Goal: Task Accomplishment & Management: Use online tool/utility

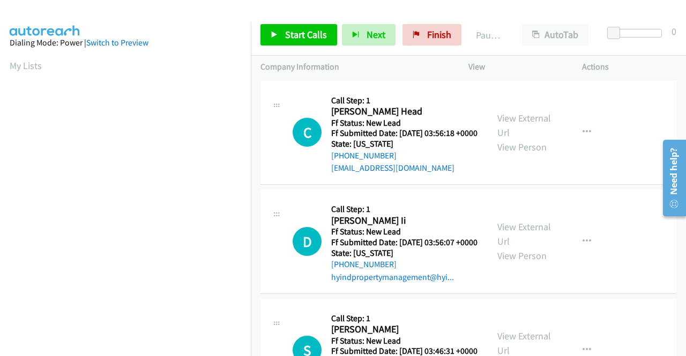
click at [585, 188] on td "C Callback Scheduled Call Step: 1 Charla Head America/New_York Ff Status: New L…" at bounding box center [468, 132] width 435 height 109
click at [500, 124] on link "View External Url" at bounding box center [524, 125] width 54 height 27
click at [524, 248] on link "View External Url" at bounding box center [524, 234] width 54 height 27
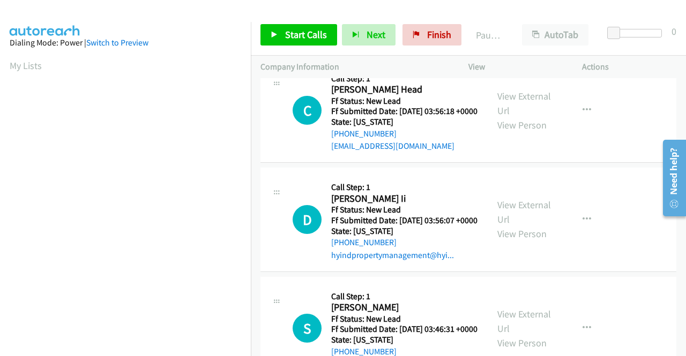
scroll to position [54, 0]
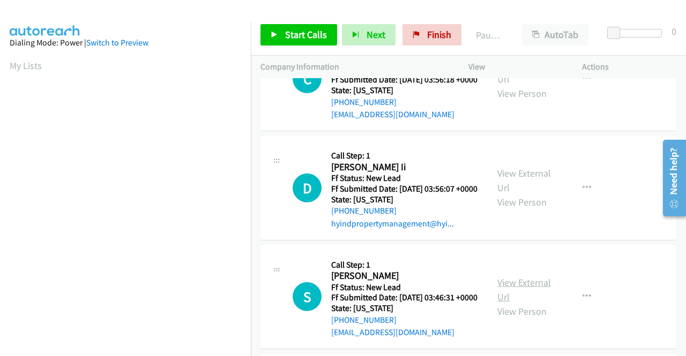
click at [527, 303] on link "View External Url" at bounding box center [524, 289] width 54 height 27
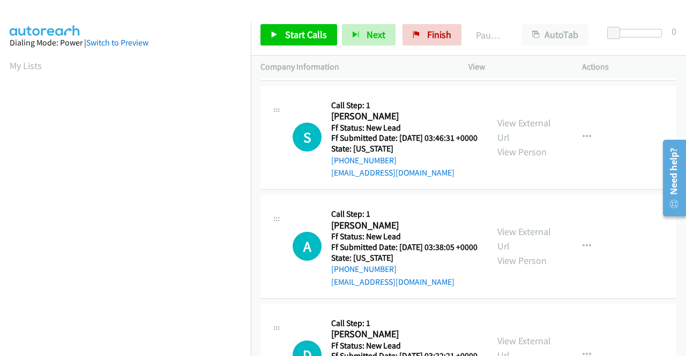
scroll to position [214, 0]
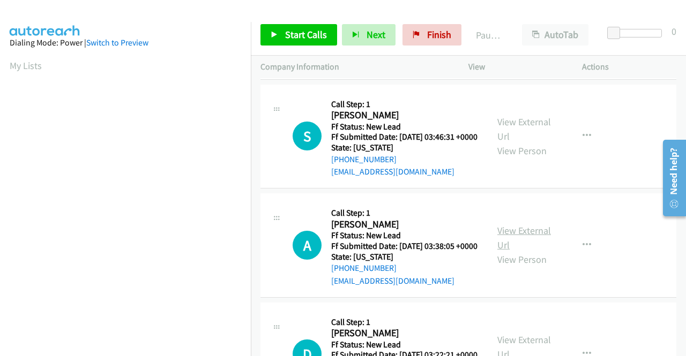
click at [522, 251] on link "View External Url" at bounding box center [524, 237] width 54 height 27
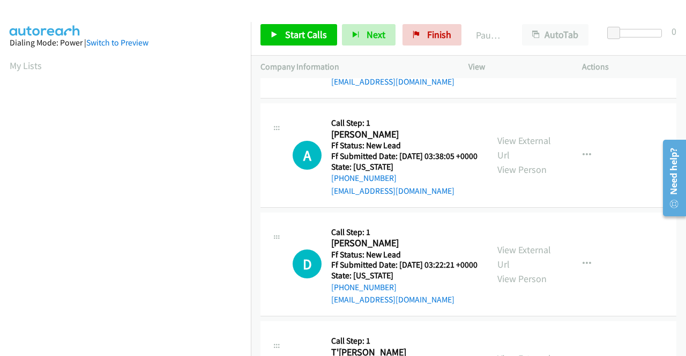
scroll to position [321, 0]
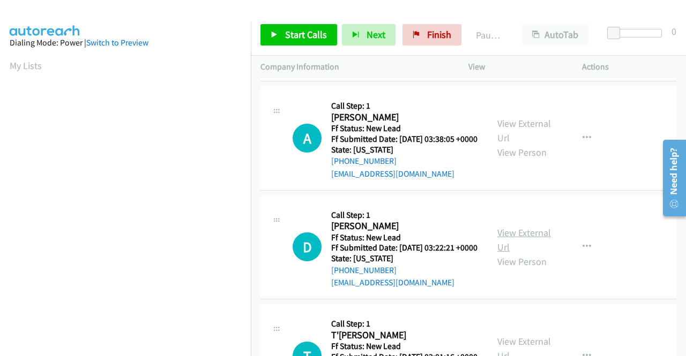
click at [511, 253] on link "View External Url" at bounding box center [524, 240] width 54 height 27
drag, startPoint x: 318, startPoint y: 34, endPoint x: 350, endPoint y: 88, distance: 63.7
click at [318, 34] on span "Start Calls" at bounding box center [306, 34] width 42 height 12
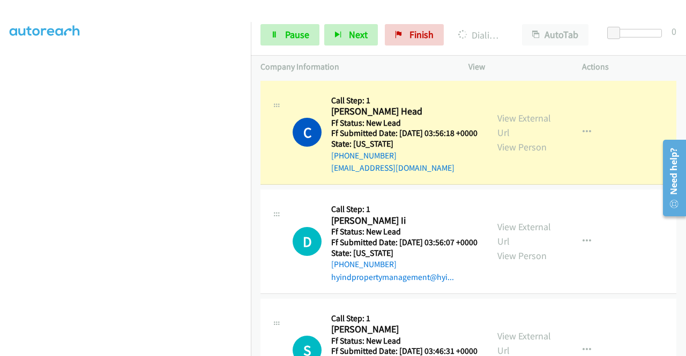
scroll to position [0, 0]
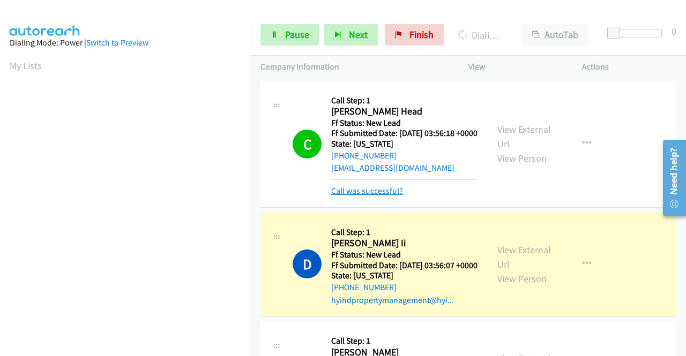
click at [384, 196] on link "Call was successful?" at bounding box center [367, 191] width 72 height 10
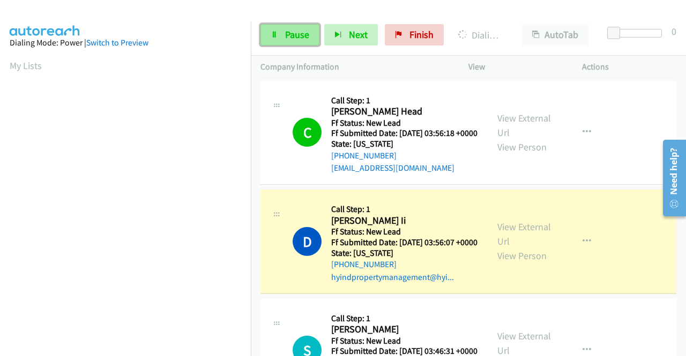
click at [287, 31] on span "Pause" at bounding box center [297, 34] width 24 height 12
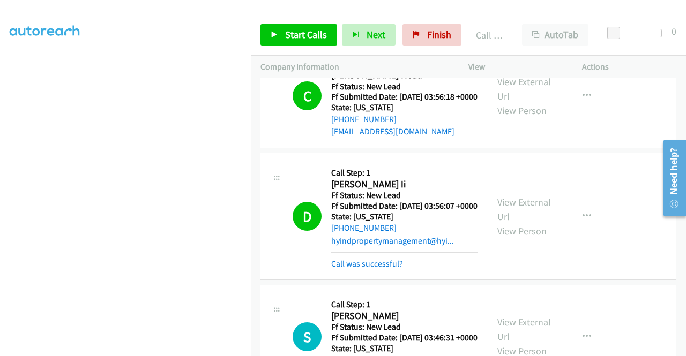
scroll to position [54, 0]
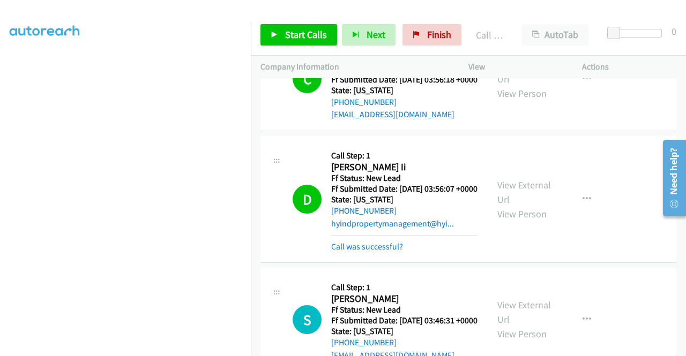
click at [381, 253] on div "Call was successful?" at bounding box center [404, 247] width 146 height 13
click at [381, 252] on link "Call was successful?" at bounding box center [367, 247] width 72 height 10
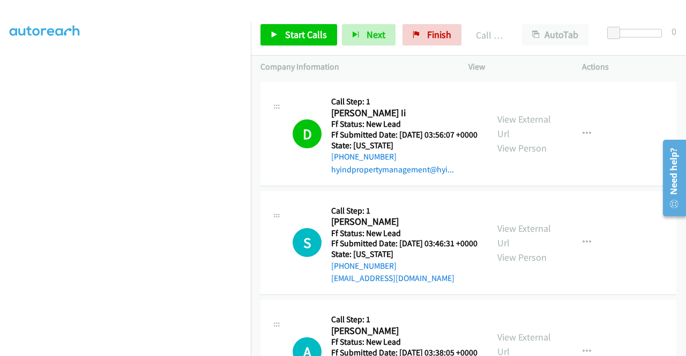
scroll to position [161, 0]
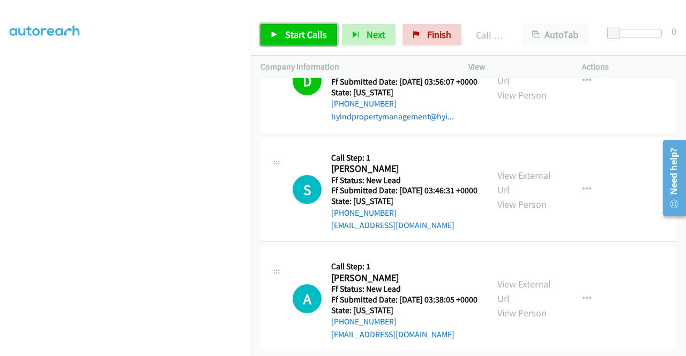
click at [289, 26] on link "Start Calls" at bounding box center [298, 34] width 77 height 21
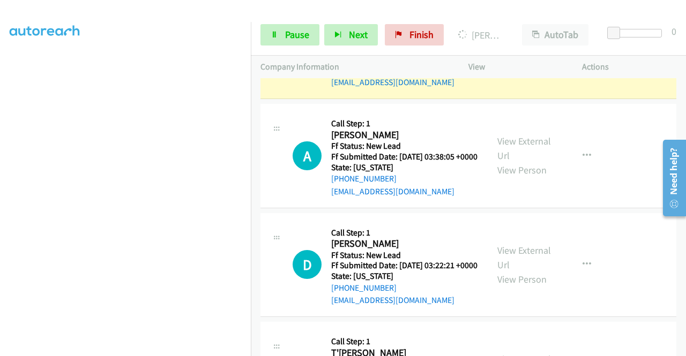
scroll to position [429, 0]
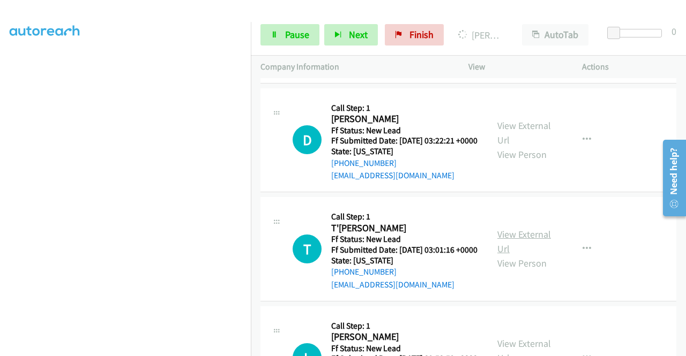
click at [537, 255] on link "View External Url" at bounding box center [524, 241] width 54 height 27
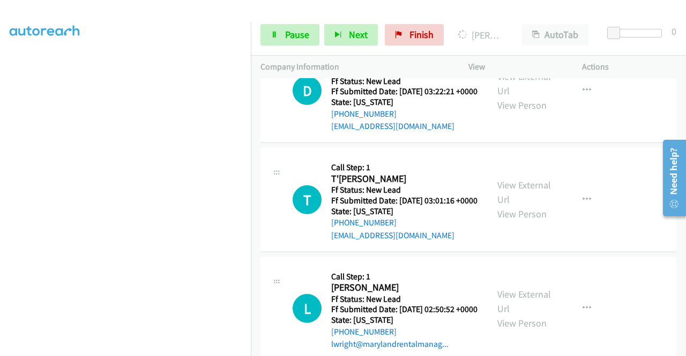
scroll to position [536, 0]
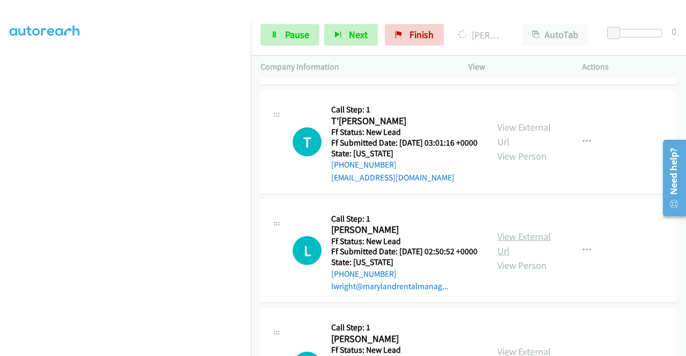
click at [518, 257] on link "View External Url" at bounding box center [524, 243] width 54 height 27
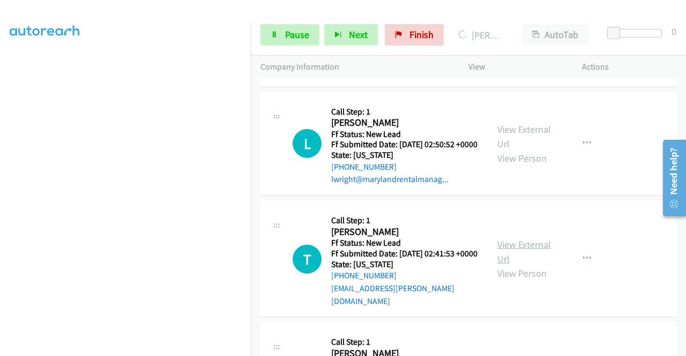
click at [528, 265] on link "View External Url" at bounding box center [524, 251] width 54 height 27
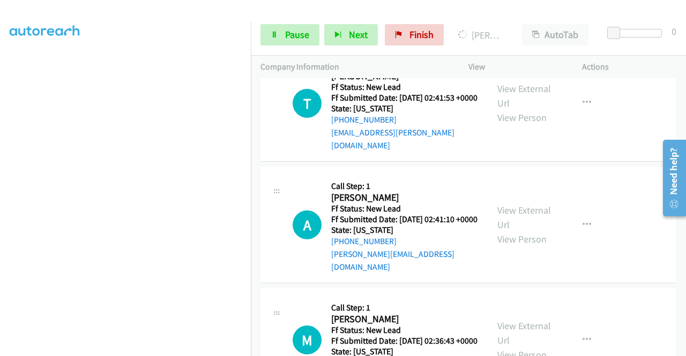
scroll to position [804, 0]
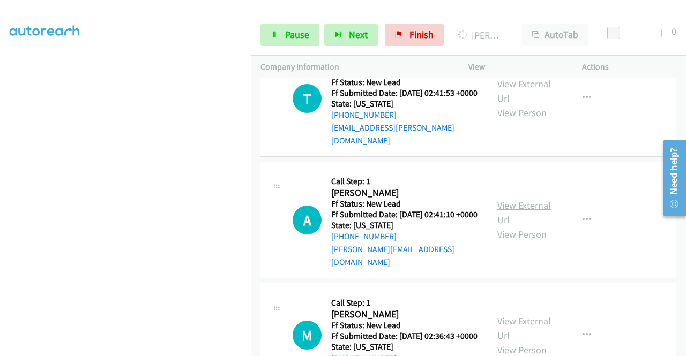
click at [524, 226] on link "View External Url" at bounding box center [524, 212] width 54 height 27
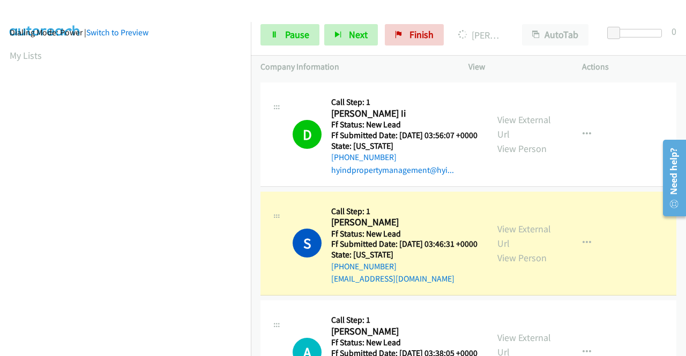
scroll to position [0, 0]
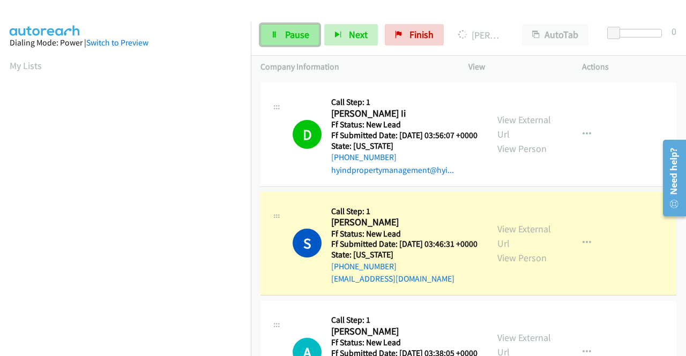
click at [286, 41] on link "Pause" at bounding box center [289, 34] width 59 height 21
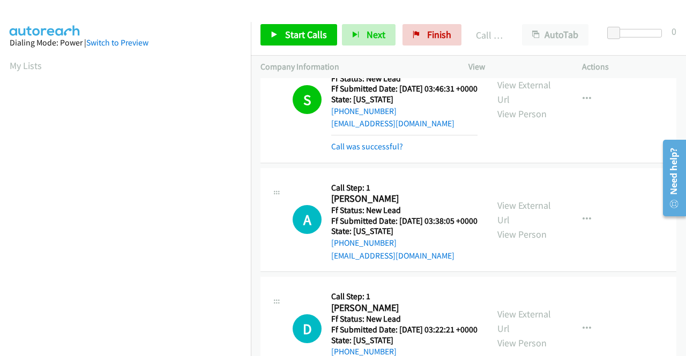
scroll to position [268, 0]
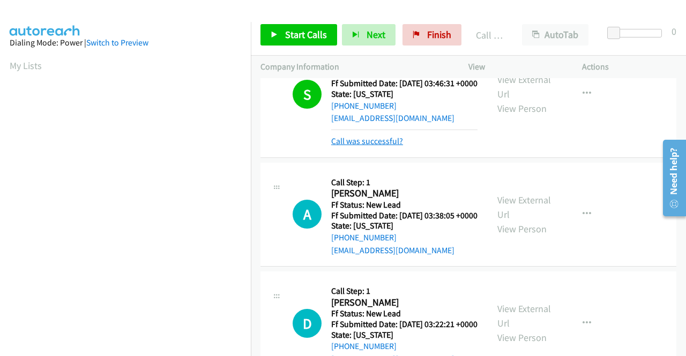
click at [371, 146] on link "Call was successful?" at bounding box center [367, 141] width 72 height 10
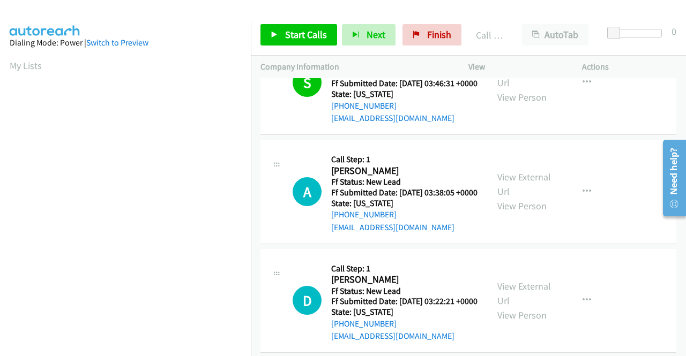
scroll to position [214, 0]
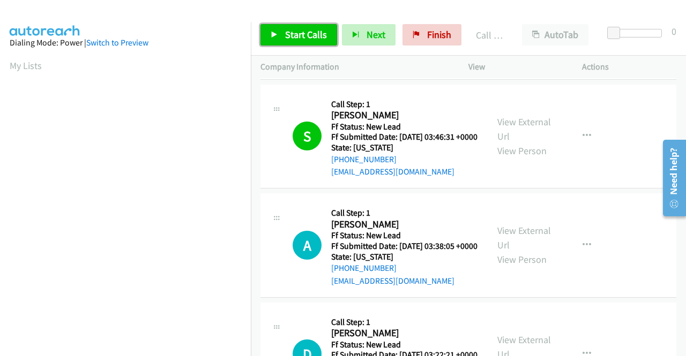
click at [285, 32] on span "Start Calls" at bounding box center [306, 34] width 42 height 12
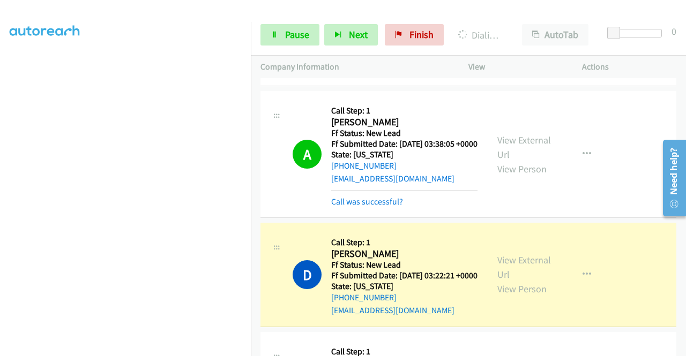
scroll to position [321, 0]
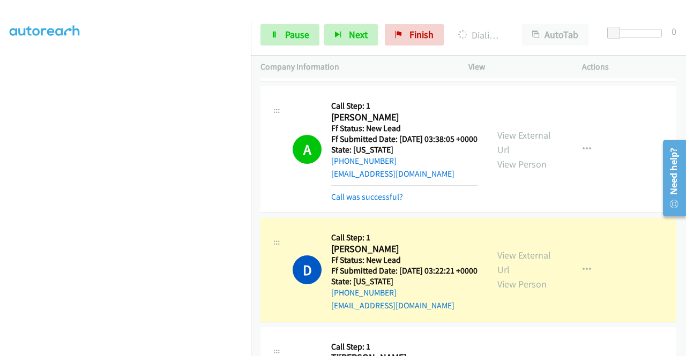
drag, startPoint x: 383, startPoint y: 236, endPoint x: 392, endPoint y: 258, distance: 23.3
click at [383, 202] on link "Call was successful?" at bounding box center [367, 197] width 72 height 10
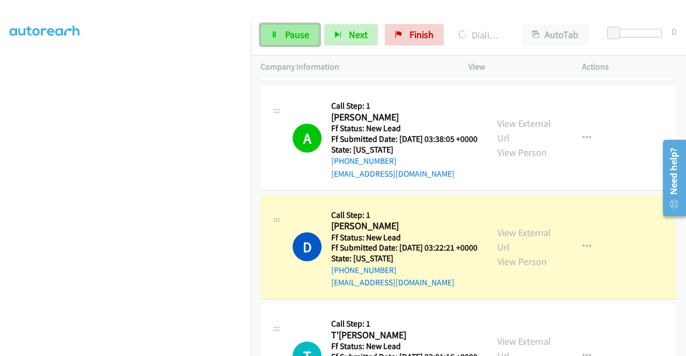
click at [273, 33] on icon at bounding box center [275, 36] width 8 height 8
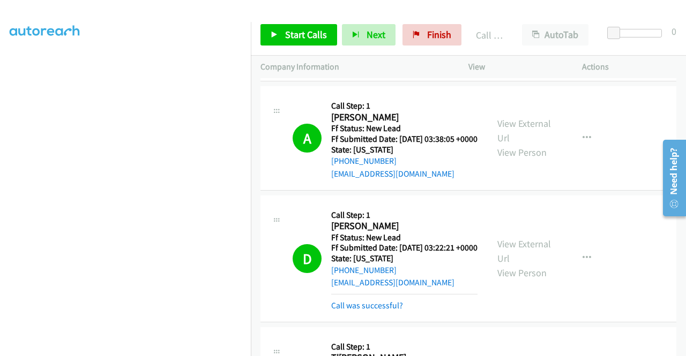
click at [618, 193] on td "A Callback Scheduled Call Step: 1 Amir Mc Cormick America/New_York Ff Status: N…" at bounding box center [468, 138] width 435 height 109
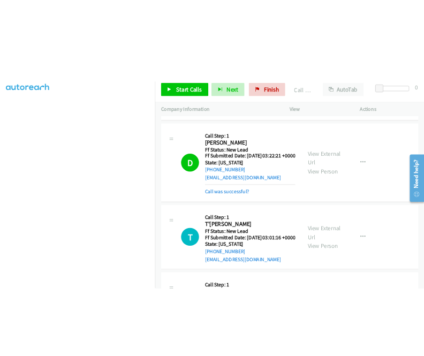
scroll to position [429, 0]
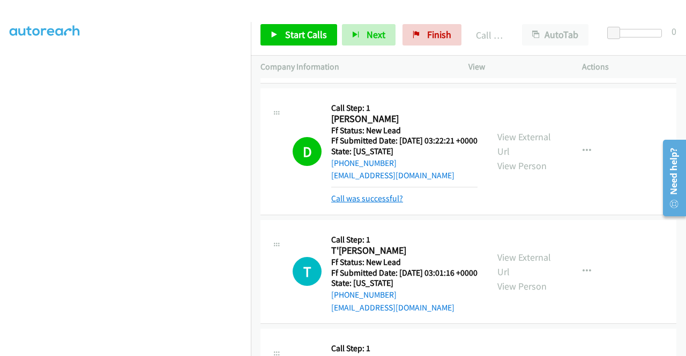
click at [378, 204] on link "Call was successful?" at bounding box center [367, 198] width 72 height 10
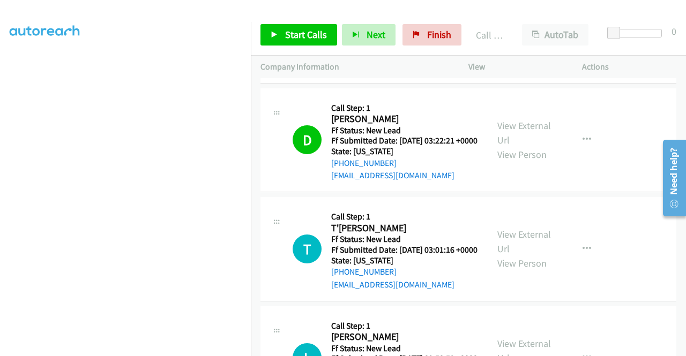
click at [315, 47] on div "Start Calls Pause Next Finish Call Completed AutoTab AutoTab 0" at bounding box center [468, 34] width 435 height 41
click at [314, 37] on span "Start Calls" at bounding box center [306, 34] width 42 height 12
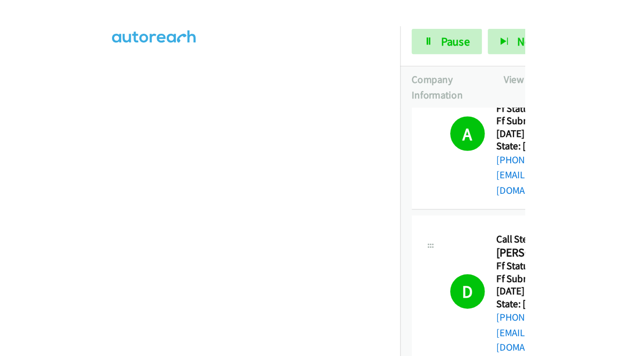
scroll to position [434, 0]
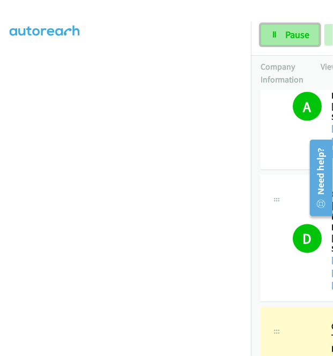
click at [276, 35] on icon at bounding box center [275, 36] width 8 height 8
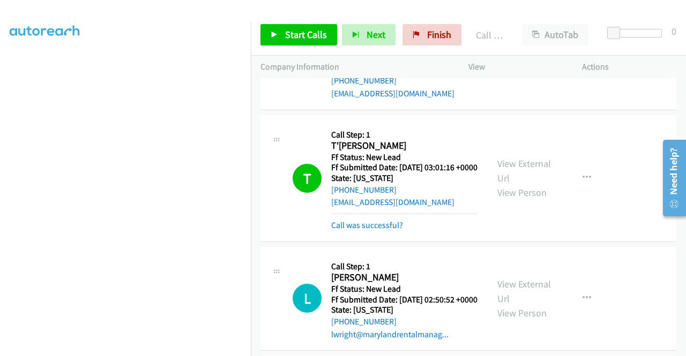
scroll to position [643, 0]
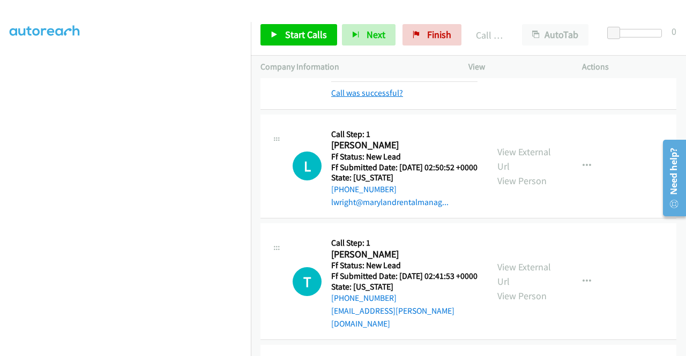
click at [395, 98] on link "Call was successful?" at bounding box center [367, 93] width 72 height 10
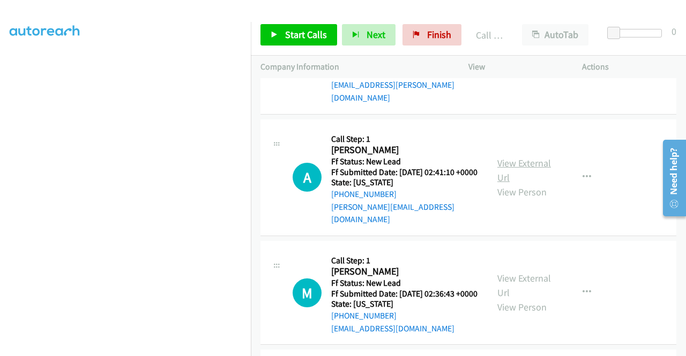
scroll to position [953, 0]
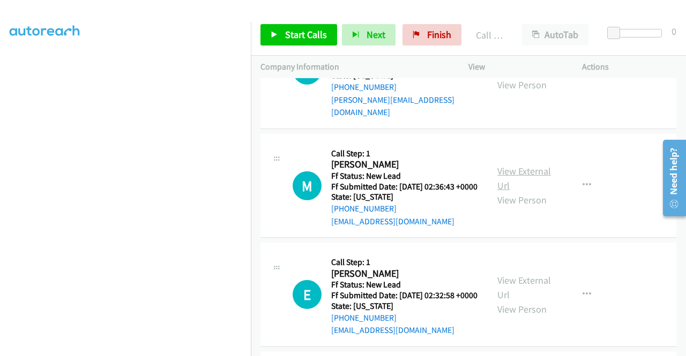
click at [529, 192] on link "View External Url" at bounding box center [524, 178] width 54 height 27
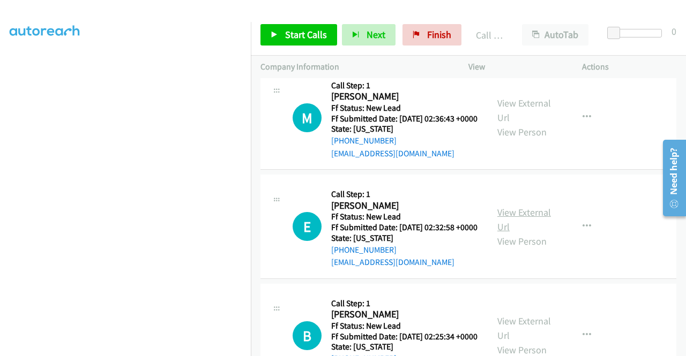
scroll to position [1060, 0]
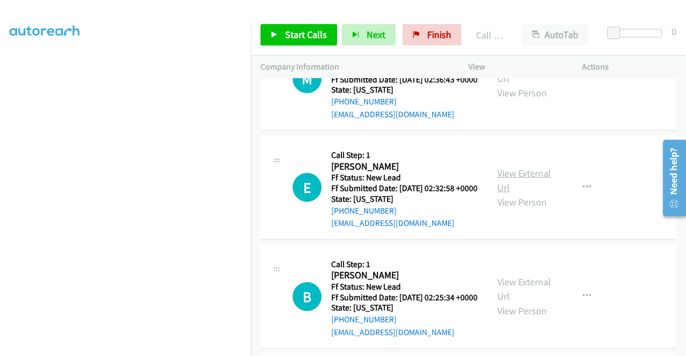
click at [539, 194] on link "View External Url" at bounding box center [524, 180] width 54 height 27
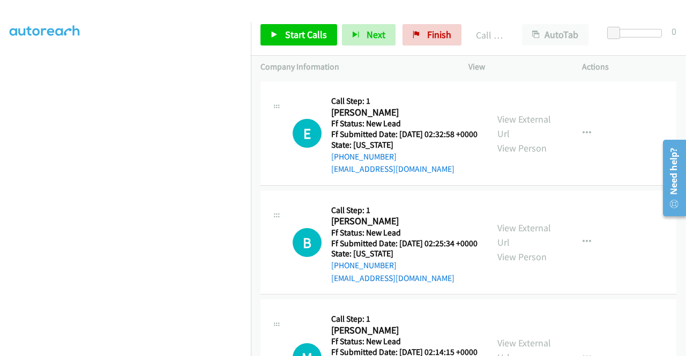
scroll to position [1167, 0]
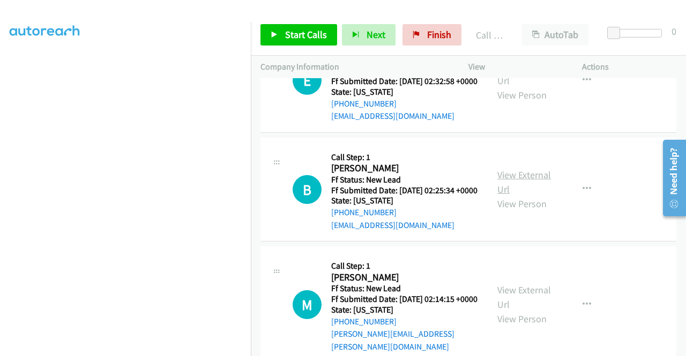
click at [523, 196] on link "View External Url" at bounding box center [524, 182] width 54 height 27
click at [326, 23] on div "Start Calls Pause Next Finish Call Completed AutoTab AutoTab 0" at bounding box center [468, 34] width 435 height 41
drag, startPoint x: 326, startPoint y: 24, endPoint x: 331, endPoint y: 36, distance: 13.2
click at [326, 24] on link "Start Calls" at bounding box center [298, 34] width 77 height 21
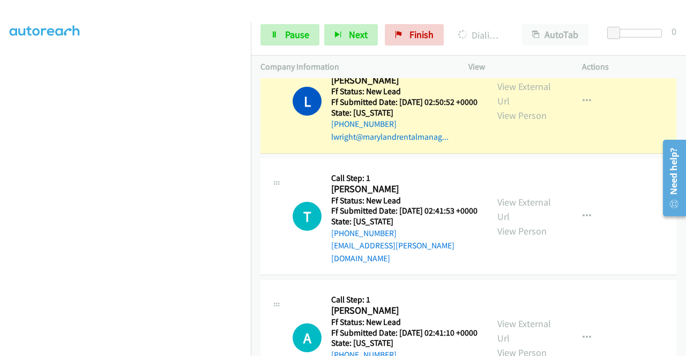
scroll to position [0, 0]
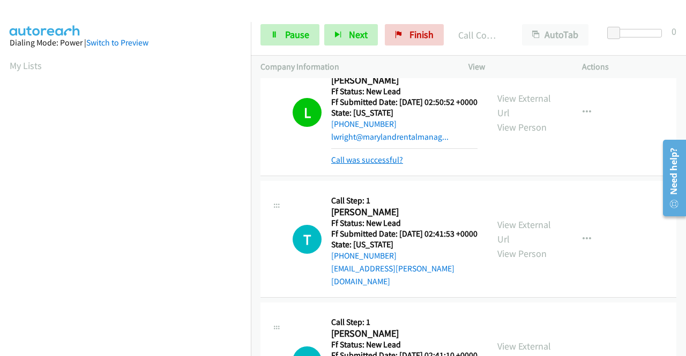
click at [365, 165] on link "Call was successful?" at bounding box center [367, 160] width 72 height 10
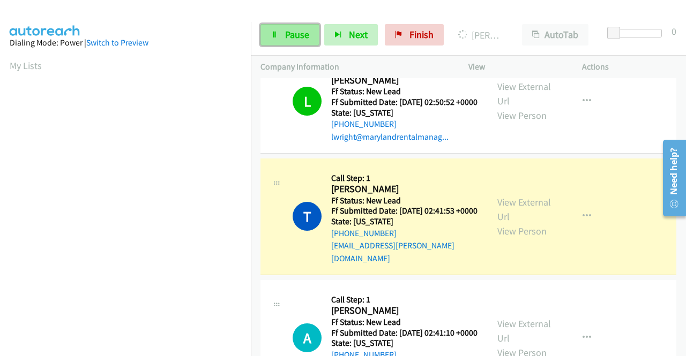
click at [278, 34] on icon at bounding box center [275, 36] width 8 height 8
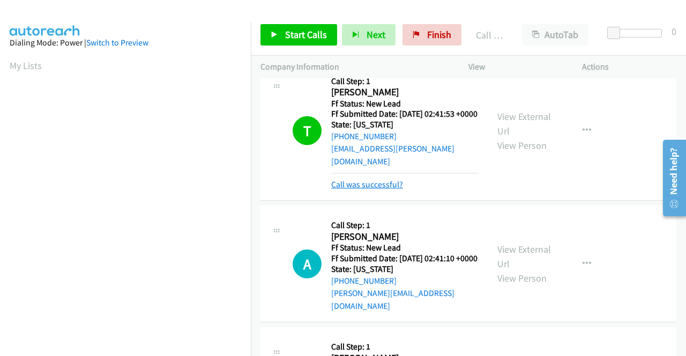
scroll to position [792, 0]
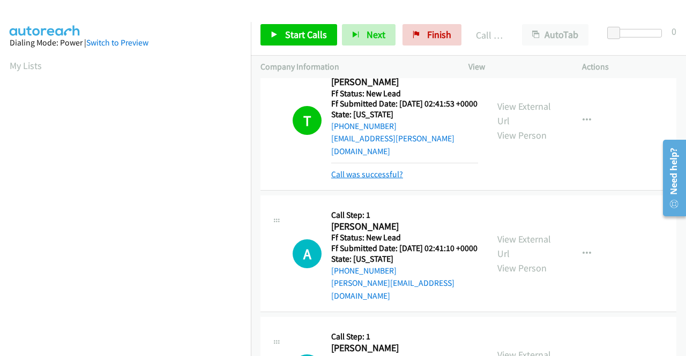
click at [395, 179] on link "Call was successful?" at bounding box center [367, 174] width 72 height 10
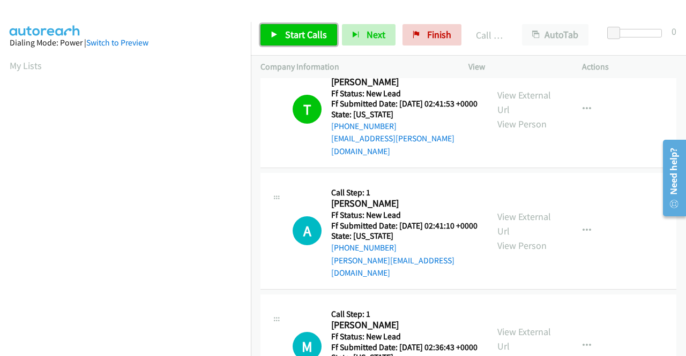
click at [279, 34] on link "Start Calls" at bounding box center [298, 34] width 77 height 21
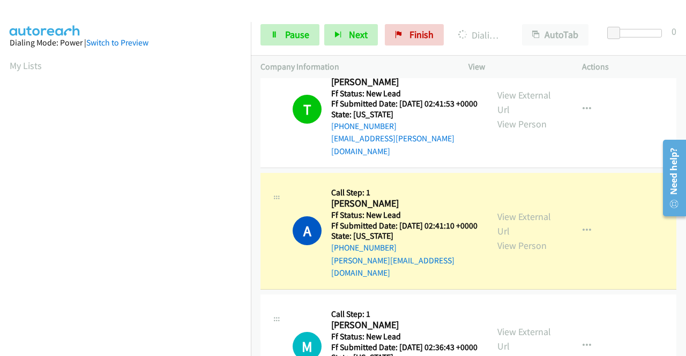
drag, startPoint x: 629, startPoint y: 236, endPoint x: 539, endPoint y: 233, distance: 90.1
click at [629, 168] on div "T Callback Scheduled Call Step: 1 Tate Pierson America/New_York Ff Status: New …" at bounding box center [468, 109] width 416 height 117
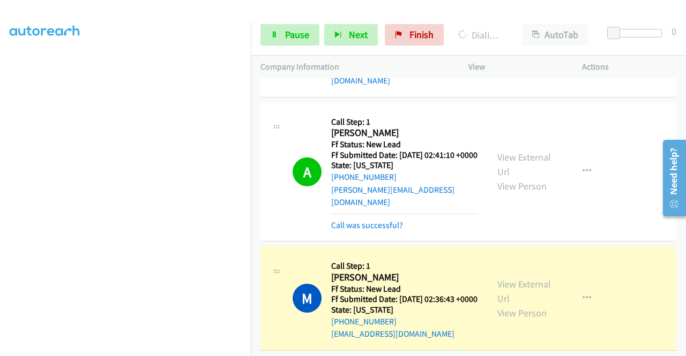
scroll to position [953, 0]
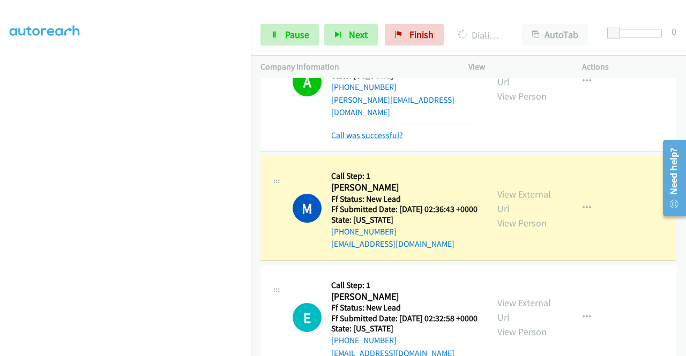
click at [346, 140] on link "Call was successful?" at bounding box center [367, 135] width 72 height 10
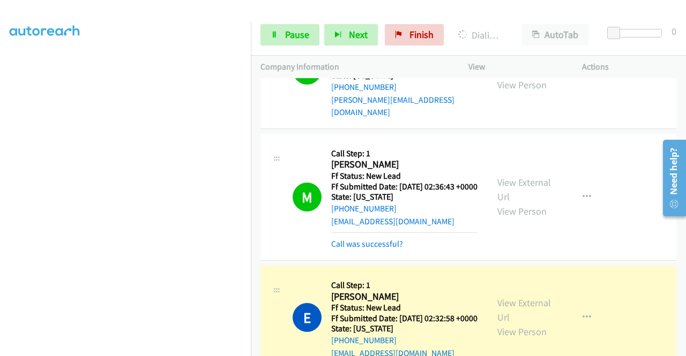
scroll to position [214, 0]
click at [383, 249] on link "Call was successful?" at bounding box center [367, 244] width 72 height 10
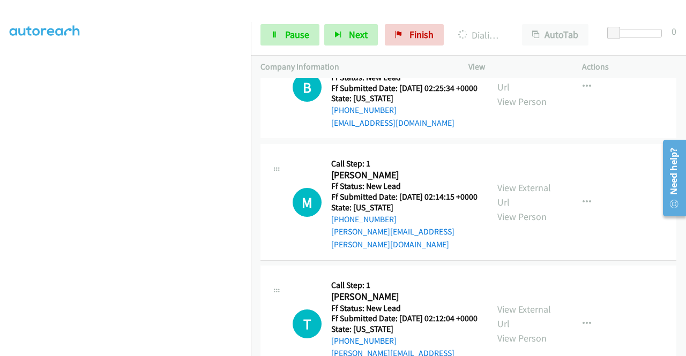
scroll to position [1275, 0]
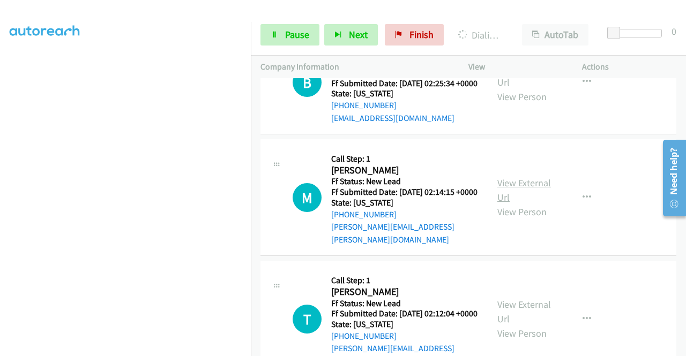
click at [540, 204] on link "View External Url" at bounding box center [524, 190] width 54 height 27
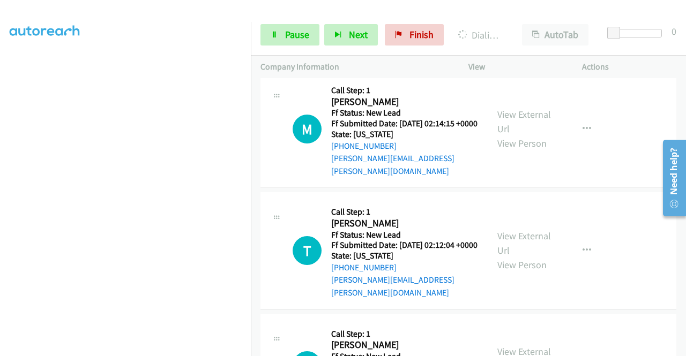
scroll to position [1382, 0]
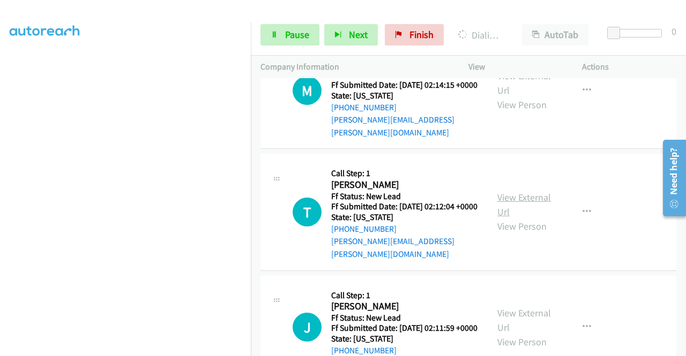
click at [520, 218] on link "View External Url" at bounding box center [524, 204] width 54 height 27
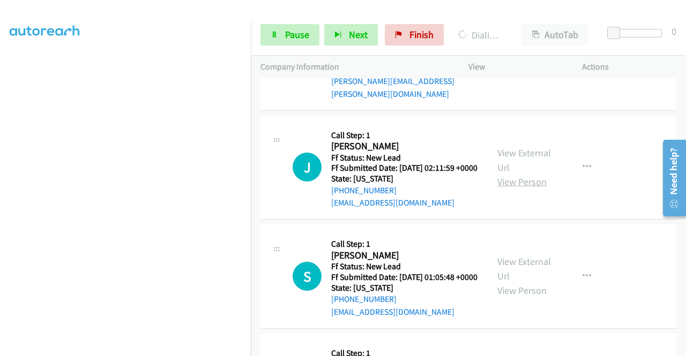
scroll to position [1543, 0]
click at [518, 173] on link "View External Url" at bounding box center [524, 159] width 54 height 27
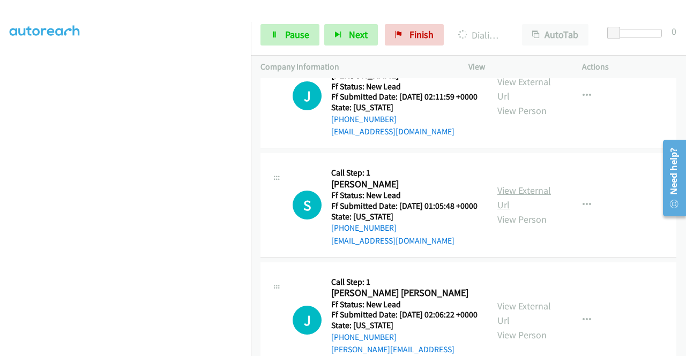
scroll to position [1703, 0]
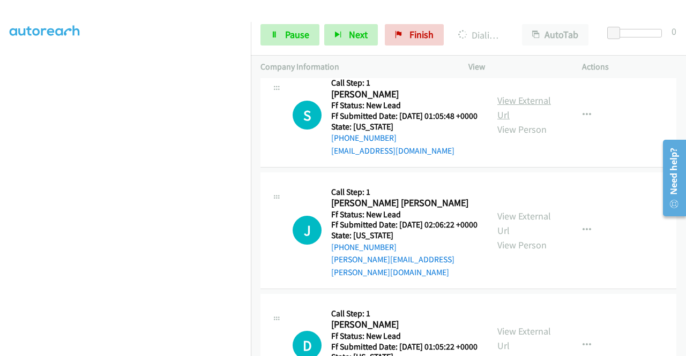
click at [514, 121] on link "View External Url" at bounding box center [524, 107] width 54 height 27
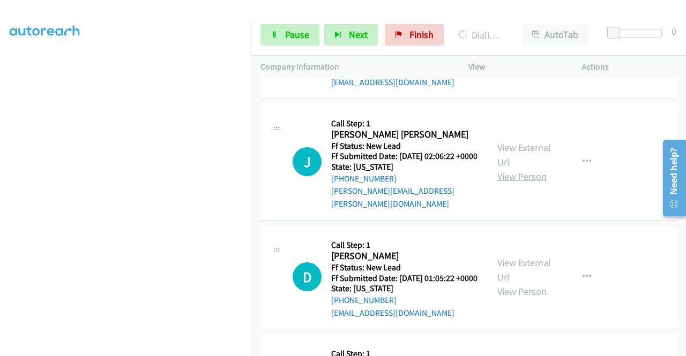
scroll to position [1810, 0]
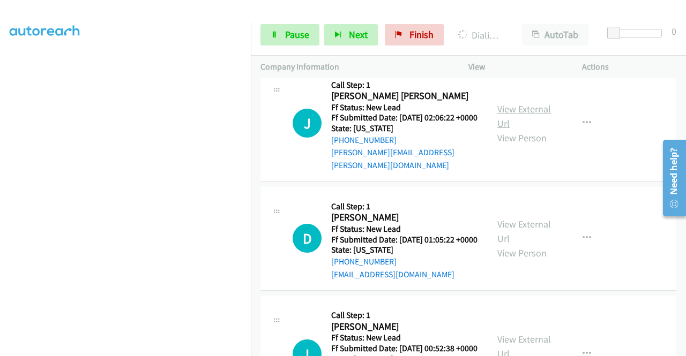
click at [530, 130] on link "View External Url" at bounding box center [524, 116] width 54 height 27
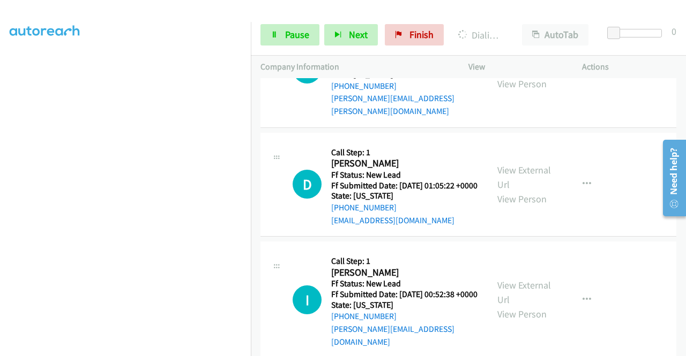
scroll to position [1918, 0]
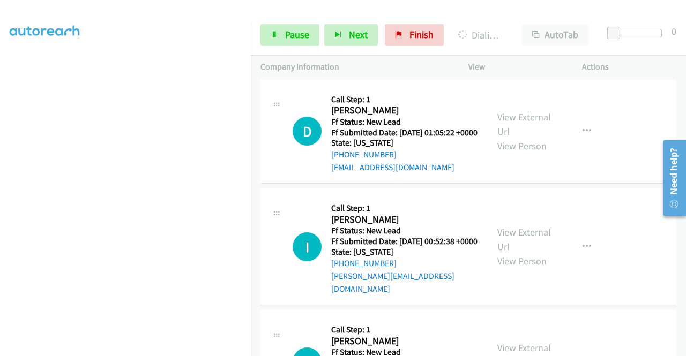
click at [522, 153] on div "View External Url View Person" at bounding box center [525, 131] width 56 height 43
click at [522, 138] on link "View External Url" at bounding box center [524, 124] width 54 height 27
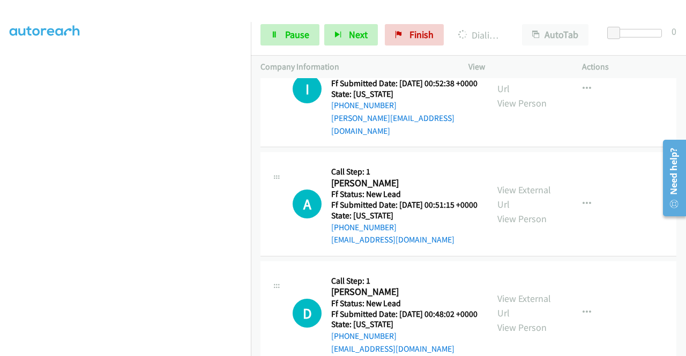
scroll to position [2078, 0]
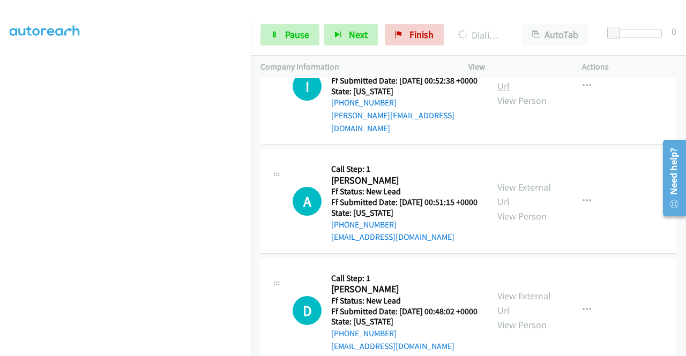
click at [524, 92] on link "View External Url" at bounding box center [524, 78] width 54 height 27
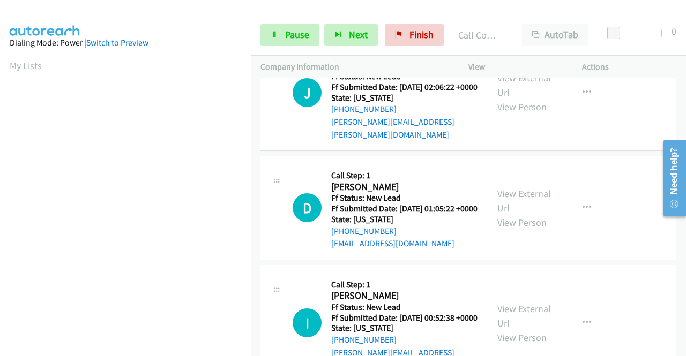
scroll to position [1887, 0]
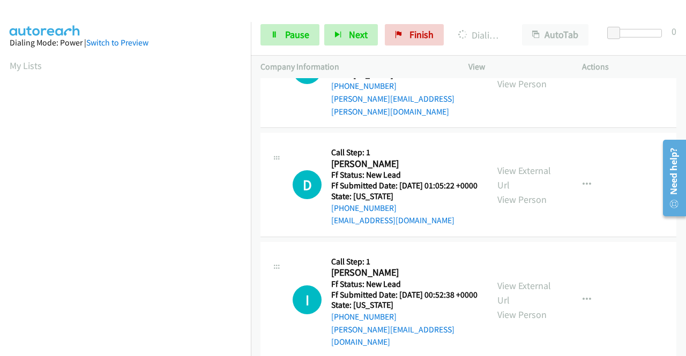
click at [576, 240] on td "D Callback Scheduled Call Step: 1 Debra Ritch America/New_York Ff Status: New L…" at bounding box center [468, 185] width 435 height 109
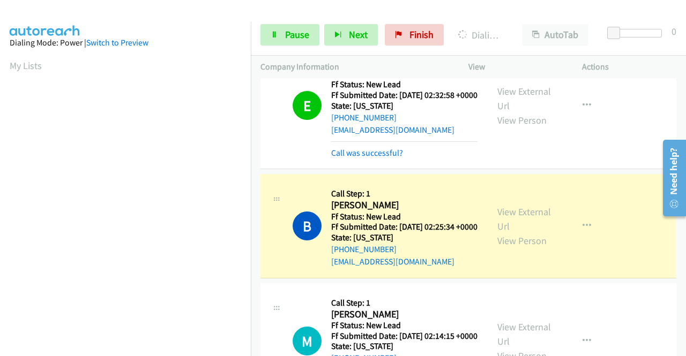
scroll to position [1137, 0]
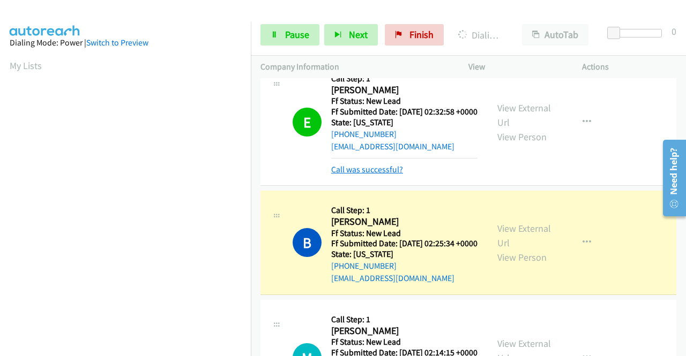
click at [384, 175] on link "Call was successful?" at bounding box center [367, 169] width 72 height 10
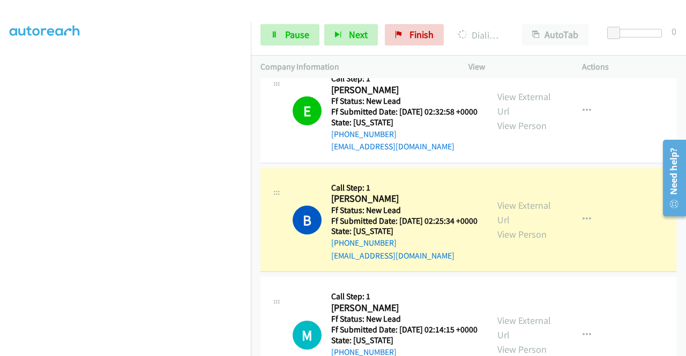
scroll to position [1244, 0]
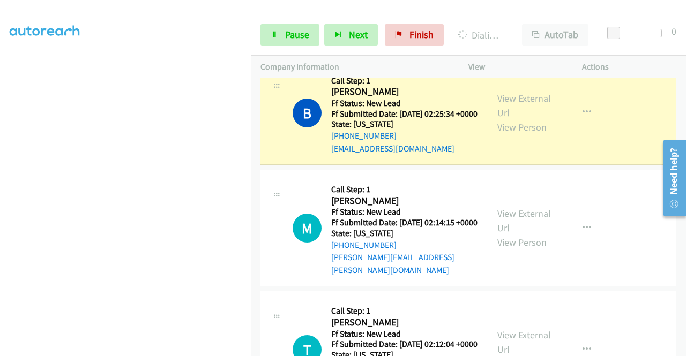
click at [653, 65] on p "Actions" at bounding box center [629, 67] width 94 height 13
drag, startPoint x: 604, startPoint y: 144, endPoint x: 518, endPoint y: 155, distance: 86.5
click at [604, 56] on div "E Callback Scheduled Call Step: 1 Evalyn Fregene America/New_York Ff Status: Ne…" at bounding box center [468, 4] width 416 height 104
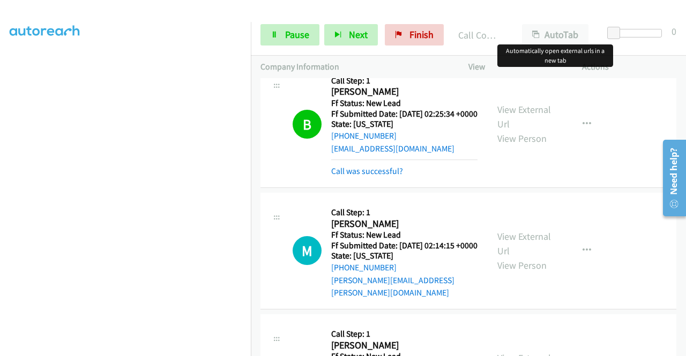
click at [561, 47] on div "Start Calls Pause Next Finish Call Completed AutoTab AutoTab 0" at bounding box center [468, 34] width 435 height 41
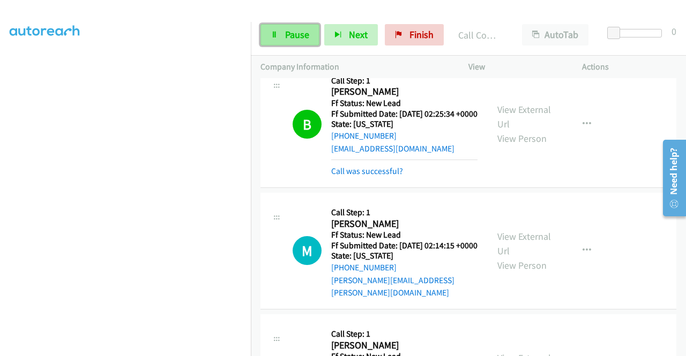
click at [298, 36] on span "Pause" at bounding box center [297, 34] width 24 height 12
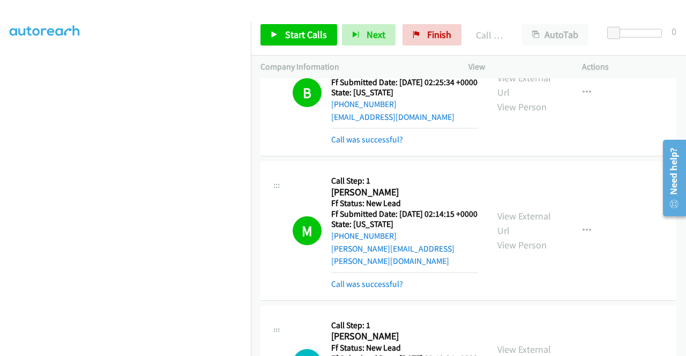
scroll to position [1298, 0]
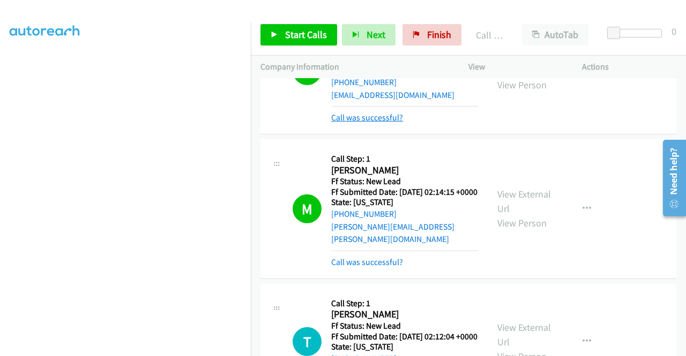
click at [400, 123] on link "Call was successful?" at bounding box center [367, 118] width 72 height 10
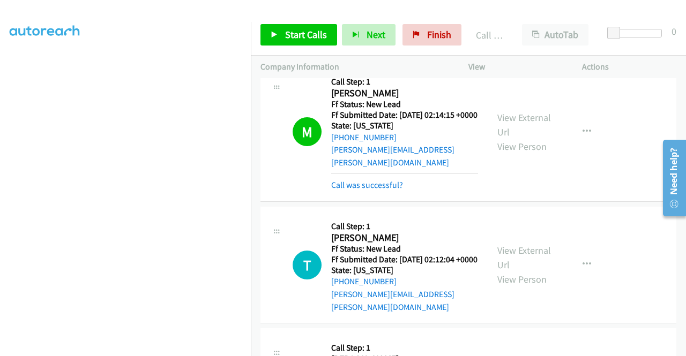
scroll to position [1405, 0]
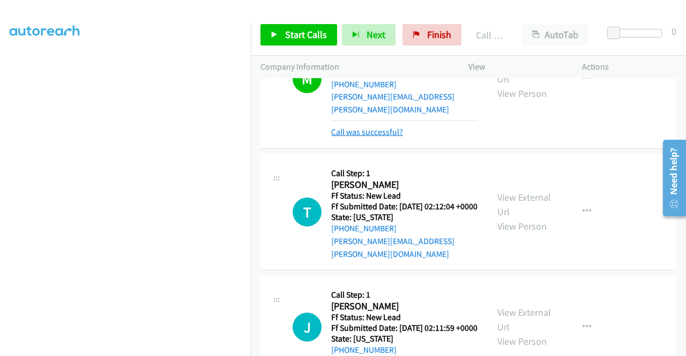
click at [390, 137] on link "Call was successful?" at bounding box center [367, 132] width 72 height 10
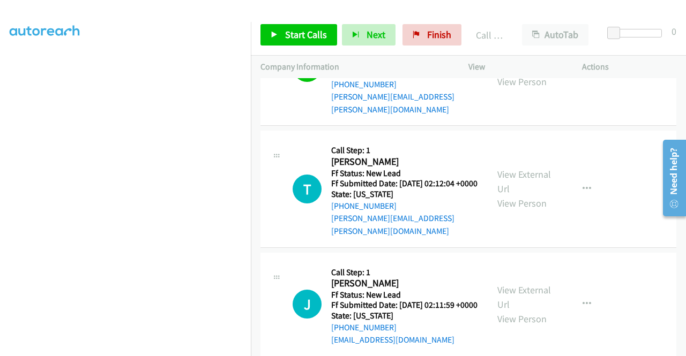
scroll to position [1458, 0]
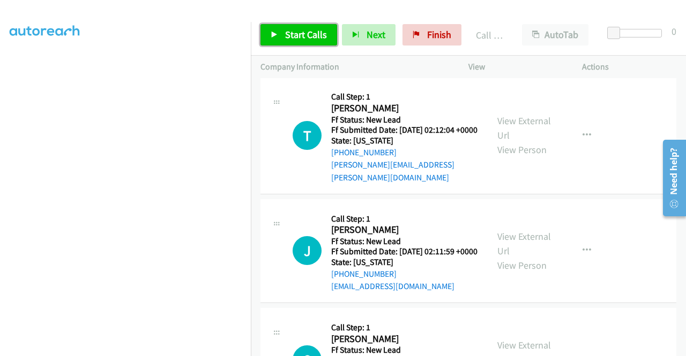
click at [309, 26] on link "Start Calls" at bounding box center [298, 34] width 77 height 21
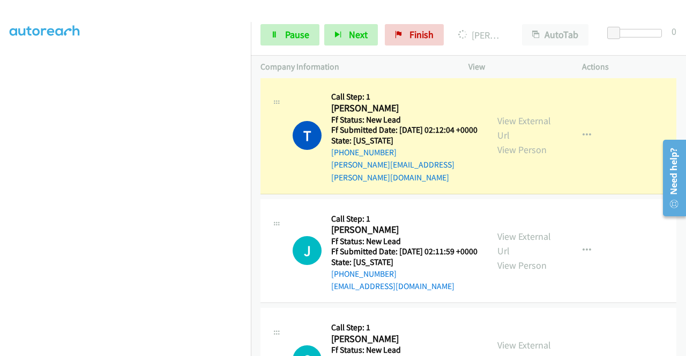
scroll to position [214, 0]
click at [296, 39] on span "Pause" at bounding box center [297, 34] width 24 height 12
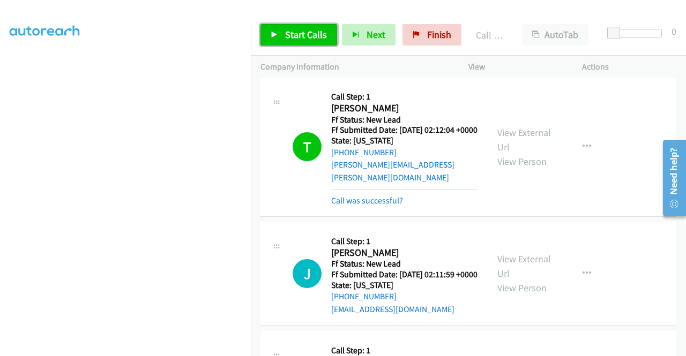
click at [283, 40] on link "Start Calls" at bounding box center [298, 34] width 77 height 21
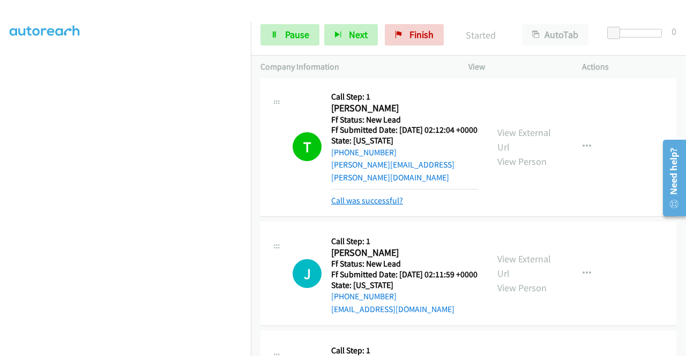
click at [362, 206] on link "Call was successful?" at bounding box center [367, 201] width 72 height 10
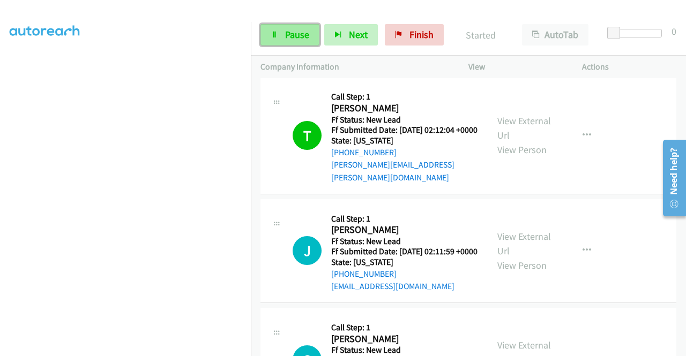
click at [293, 33] on span "Pause" at bounding box center [297, 34] width 24 height 12
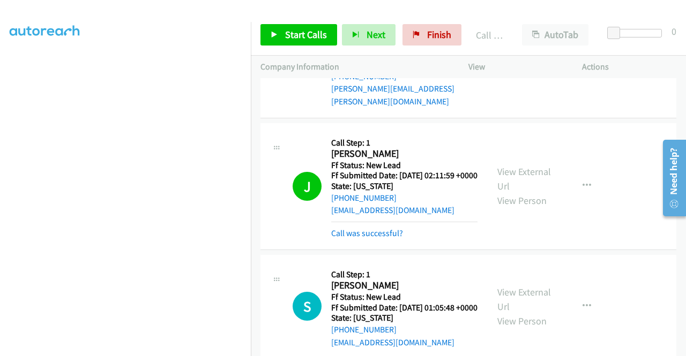
scroll to position [1673, 0]
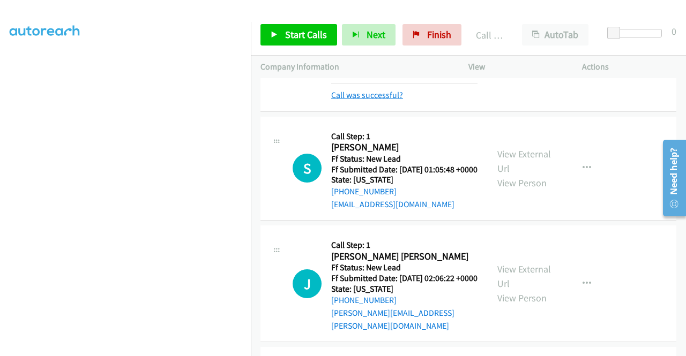
click at [390, 100] on link "Call was successful?" at bounding box center [367, 95] width 72 height 10
